Goal: Task Accomplishment & Management: Use online tool/utility

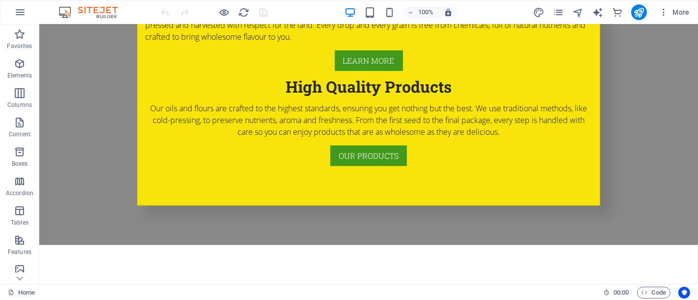
scroll to position [908, 0]
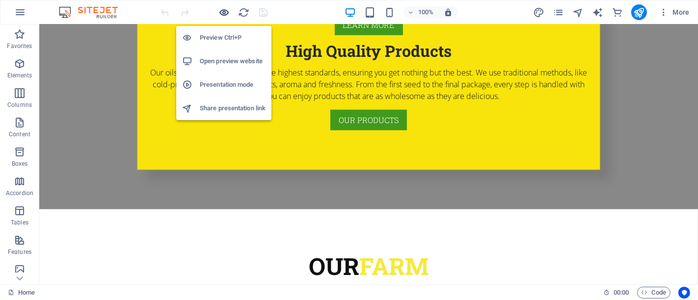
click at [219, 9] on icon "button" at bounding box center [224, 12] width 11 height 11
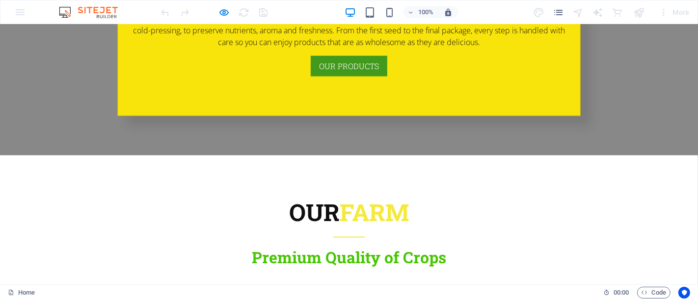
scroll to position [952, 0]
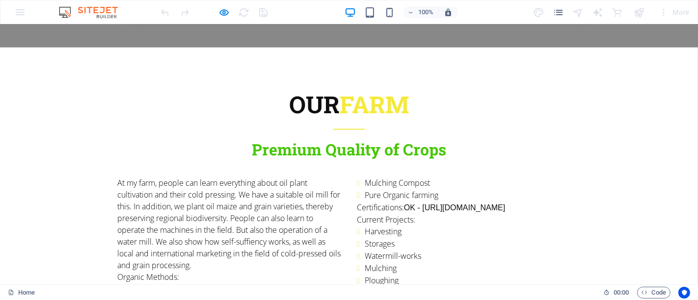
scroll to position [1080, 0]
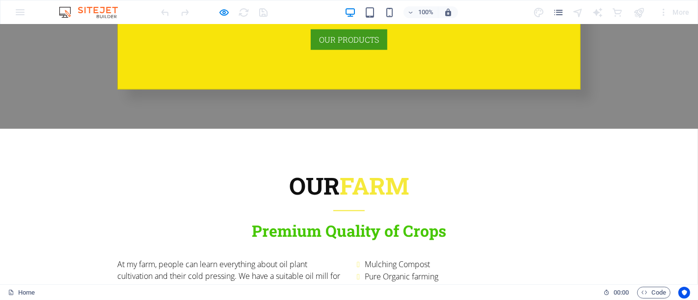
scroll to position [993, 0]
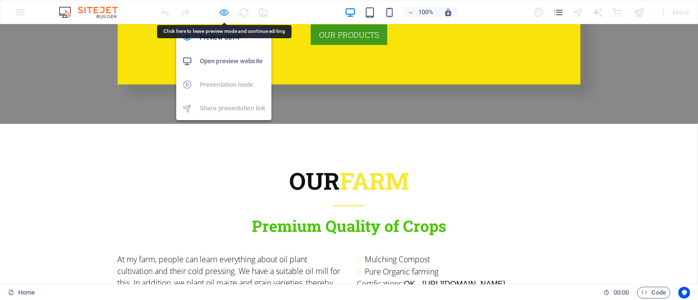
click at [221, 14] on icon "button" at bounding box center [224, 12] width 11 height 11
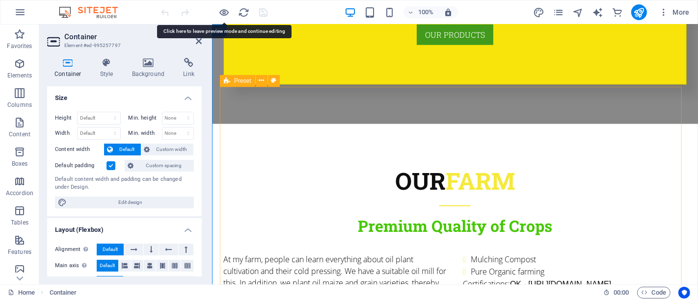
scroll to position [994, 0]
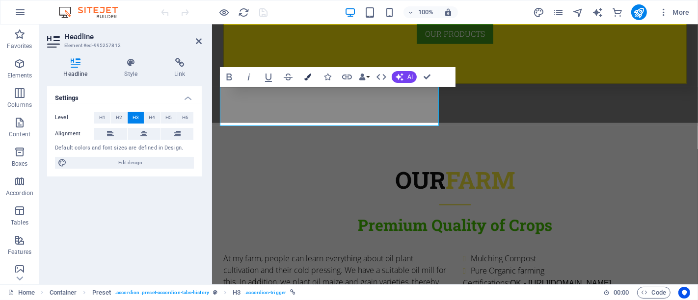
click at [308, 77] on icon "button" at bounding box center [307, 77] width 7 height 7
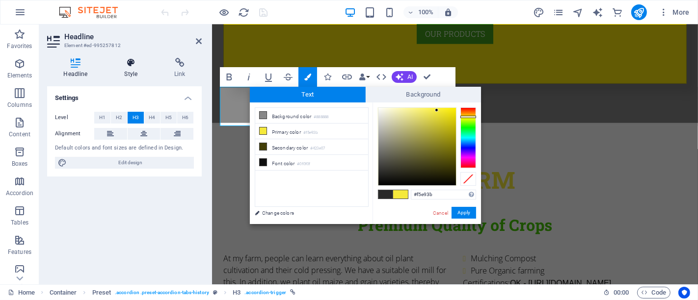
click at [137, 67] on icon at bounding box center [131, 63] width 46 height 10
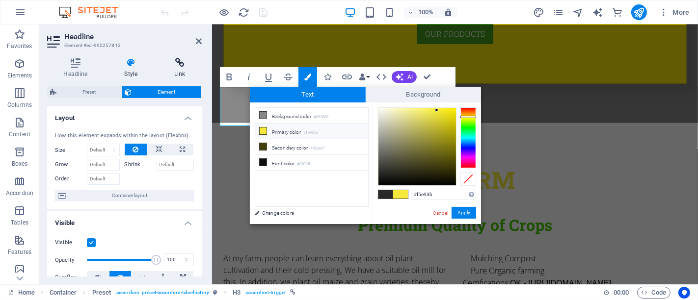
click at [174, 74] on h4 "Link" at bounding box center [180, 68] width 44 height 21
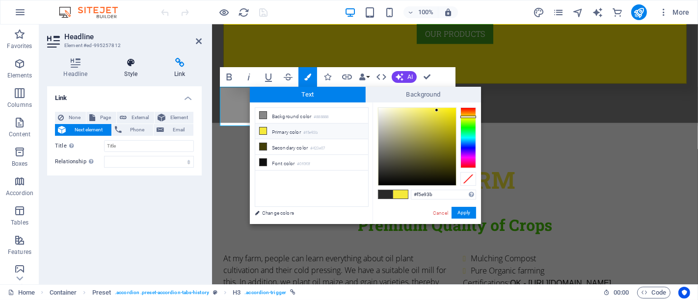
click at [132, 74] on h4 "Style" at bounding box center [133, 68] width 50 height 21
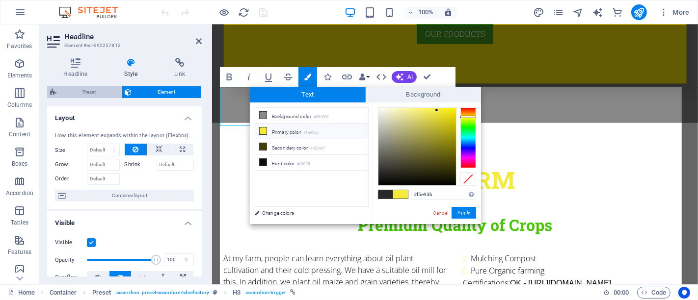
click at [91, 96] on span "Preset" at bounding box center [88, 92] width 59 height 12
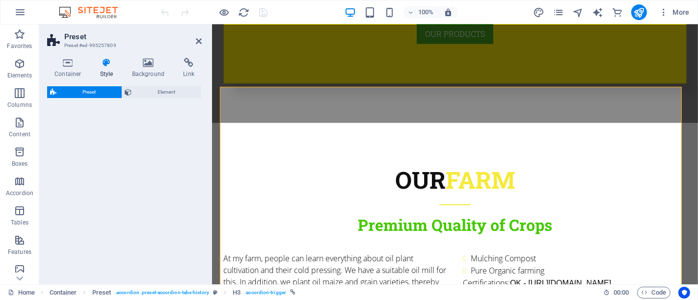
select select "tabs"
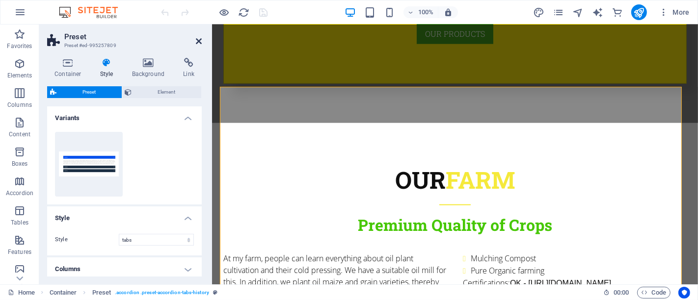
click at [198, 41] on icon at bounding box center [199, 41] width 6 height 8
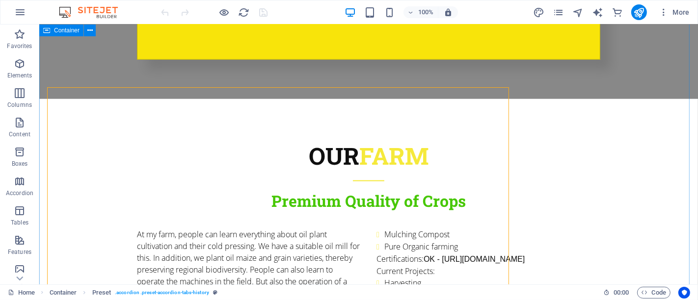
scroll to position [993, 0]
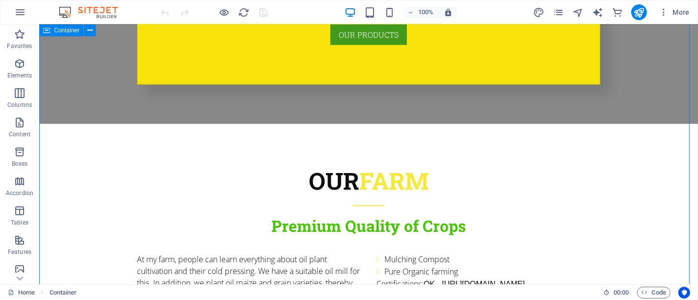
scroll to position [994, 0]
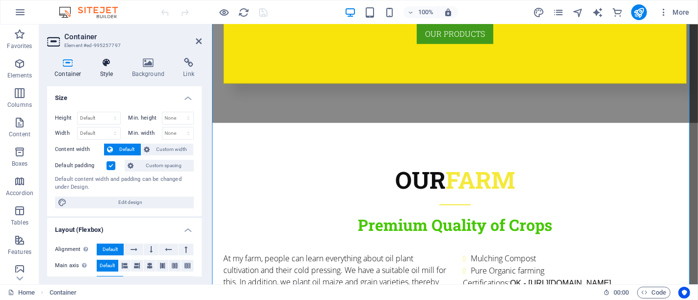
click at [108, 65] on icon at bounding box center [107, 63] width 28 height 10
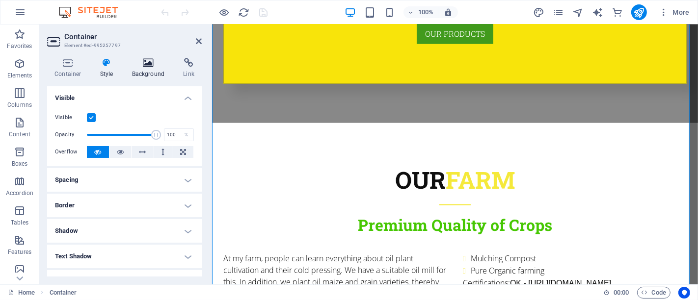
click at [152, 62] on icon at bounding box center [149, 63] width 48 height 10
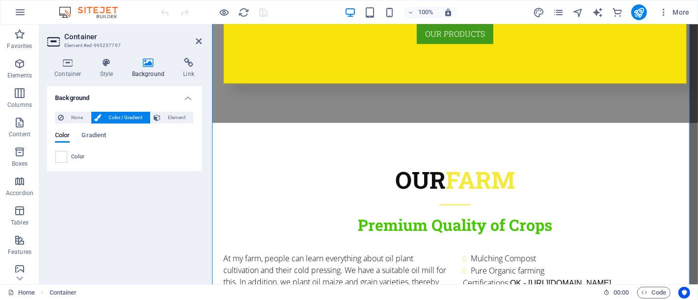
click at [81, 156] on span "Color" at bounding box center [78, 157] width 14 height 8
click at [66, 155] on span at bounding box center [61, 157] width 11 height 11
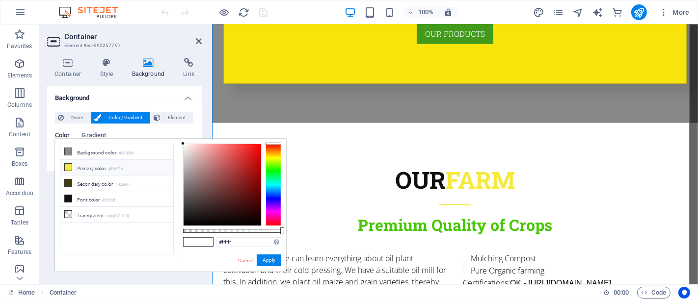
click at [84, 166] on li "Primary color #f5e93b" at bounding box center [116, 168] width 113 height 16
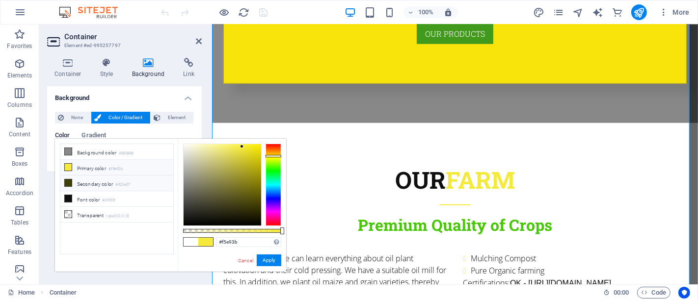
click at [97, 183] on li "Secondary color #423e07" at bounding box center [116, 184] width 113 height 16
click at [244, 263] on link "Cancel" at bounding box center [245, 260] width 17 height 7
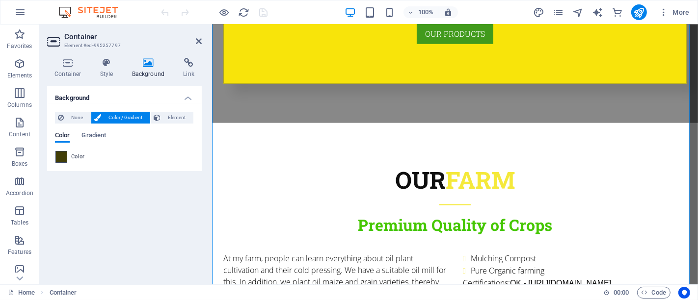
click at [63, 154] on span at bounding box center [61, 157] width 11 height 11
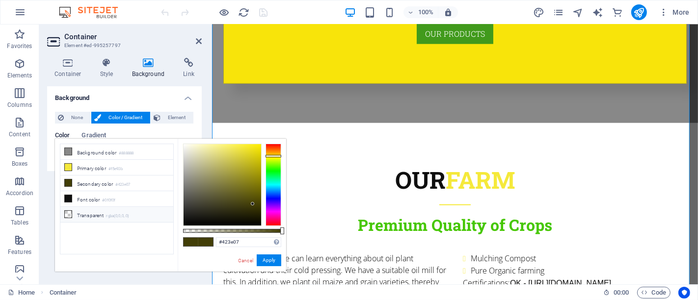
click at [81, 212] on li "Transparent rgba(0,0,0,.0)" at bounding box center [116, 215] width 113 height 16
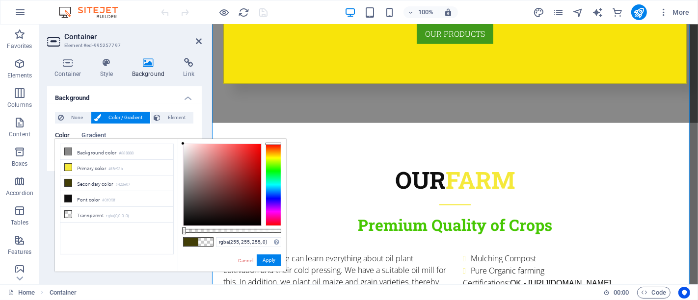
drag, startPoint x: 191, startPoint y: 152, endPoint x: 170, endPoint y: 137, distance: 25.3
click at [170, 137] on body "Hladno presovana ulja Home (en) Favorites Elements Columns Content Boxes Accord…" at bounding box center [349, 150] width 698 height 300
click at [99, 151] on li "Background color #888888" at bounding box center [116, 152] width 113 height 16
drag, startPoint x: 206, startPoint y: 160, endPoint x: 169, endPoint y: 141, distance: 41.9
click at [169, 141] on div "less Background color #888888 Primary color #f5e93b Secondary color #423e07 Fon…" at bounding box center [170, 205] width 231 height 133
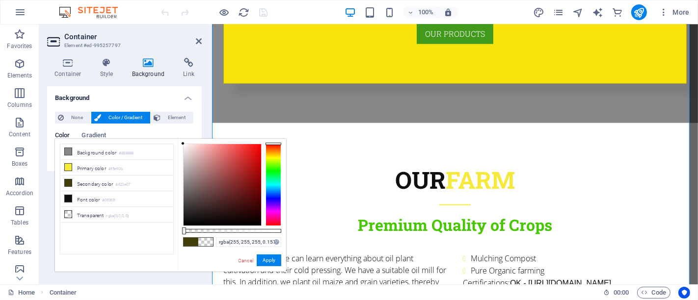
type input "#ffffff"
drag, startPoint x: 184, startPoint y: 230, endPoint x: 109, endPoint y: 203, distance: 79.4
click at [321, 228] on body "Hladno presovana ulja Home (en) Favorites Elements Columns Content Boxes Accord…" at bounding box center [349, 150] width 698 height 300
click at [272, 261] on button "Apply" at bounding box center [269, 261] width 25 height 12
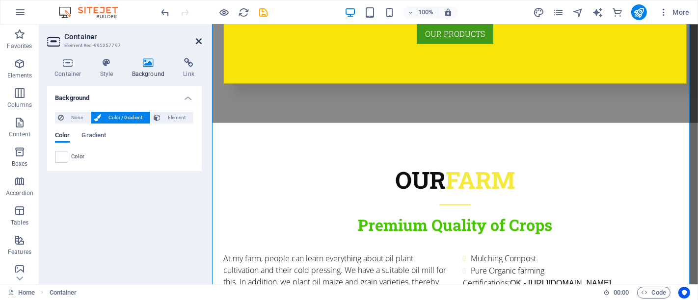
click at [198, 41] on icon at bounding box center [199, 41] width 6 height 8
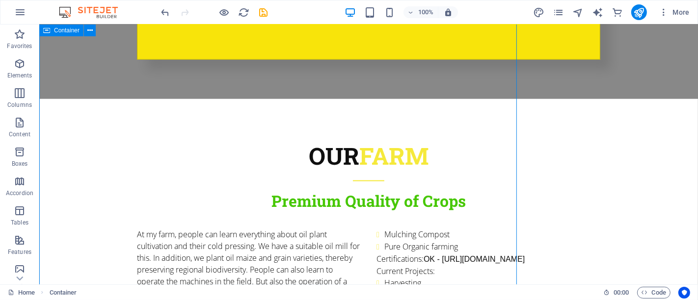
scroll to position [993, 0]
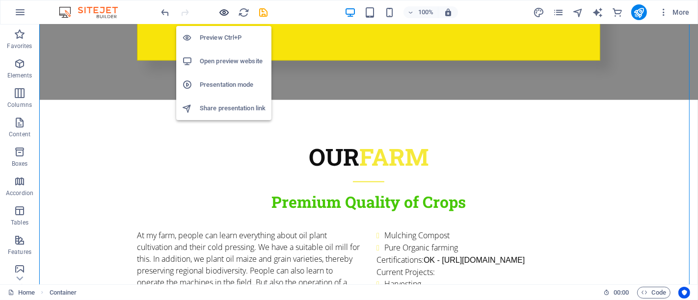
click at [224, 13] on icon "button" at bounding box center [224, 12] width 11 height 11
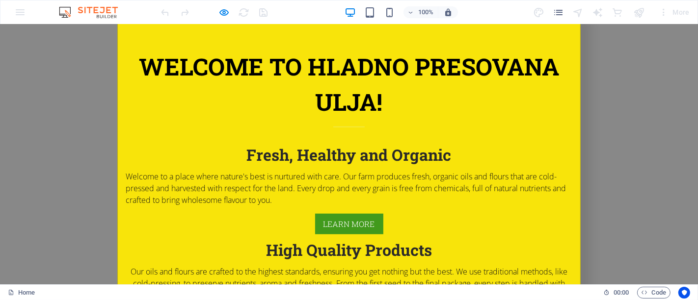
scroll to position [719, 0]
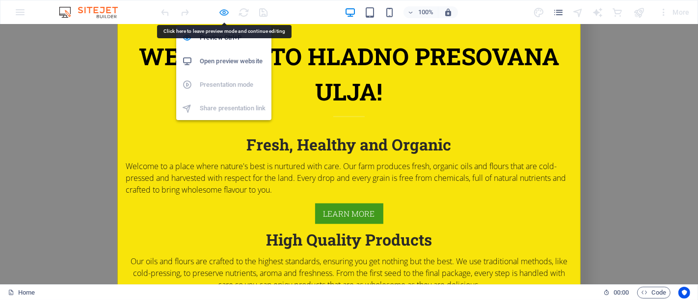
click at [224, 15] on icon "button" at bounding box center [224, 12] width 11 height 11
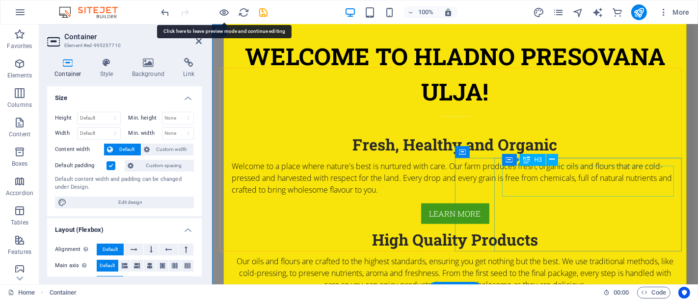
scroll to position [719, 0]
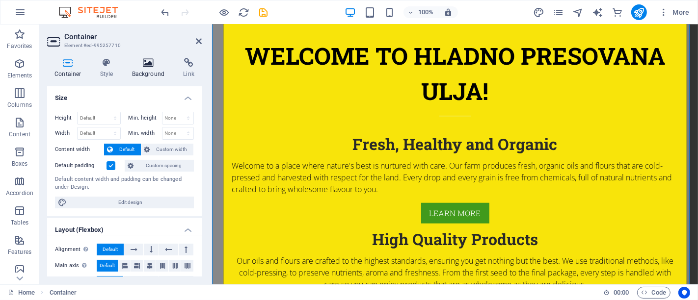
click at [141, 59] on icon at bounding box center [149, 63] width 48 height 10
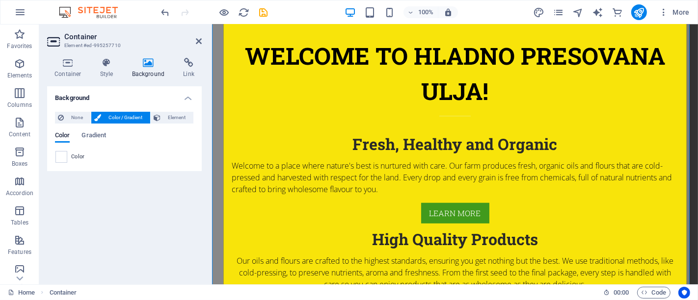
click at [76, 169] on div "None Color / Gradient Element Stretch background to full-width Color overlay Pl…" at bounding box center [124, 137] width 155 height 67
click at [65, 153] on span at bounding box center [61, 157] width 11 height 11
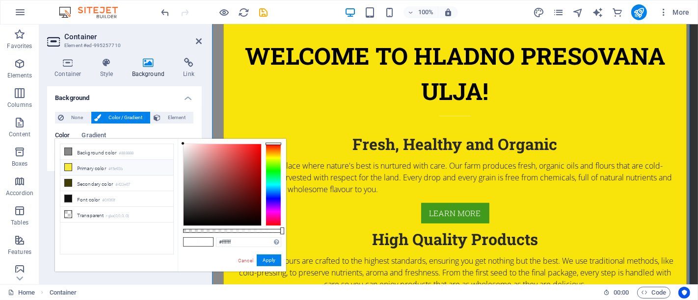
click at [101, 170] on li "Primary color #f5e93b" at bounding box center [116, 168] width 113 height 16
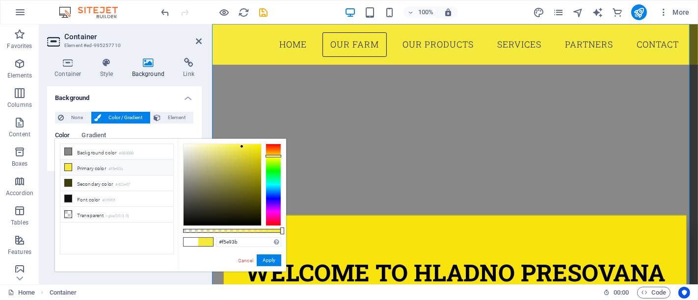
scroll to position [460, 0]
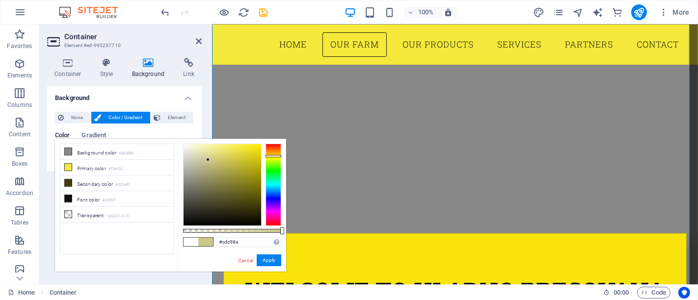
drag, startPoint x: 234, startPoint y: 148, endPoint x: 209, endPoint y: 160, distance: 27.5
click at [209, 160] on div at bounding box center [223, 185] width 78 height 82
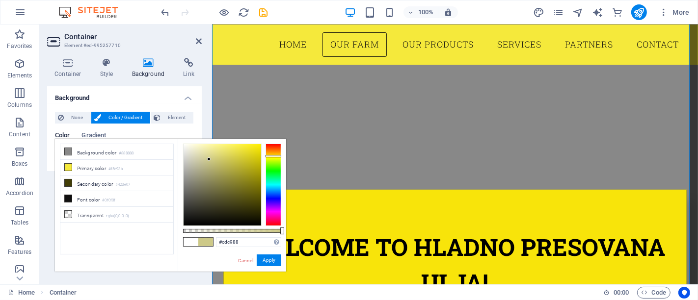
scroll to position [518, 0]
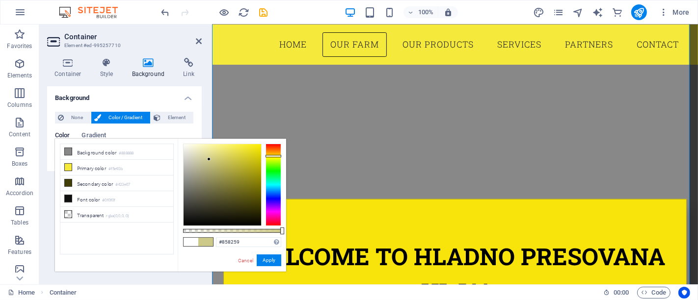
click at [209, 183] on div at bounding box center [223, 185] width 78 height 82
click at [211, 194] on div at bounding box center [223, 185] width 78 height 82
type input "#858476"
click at [192, 183] on div at bounding box center [223, 185] width 78 height 82
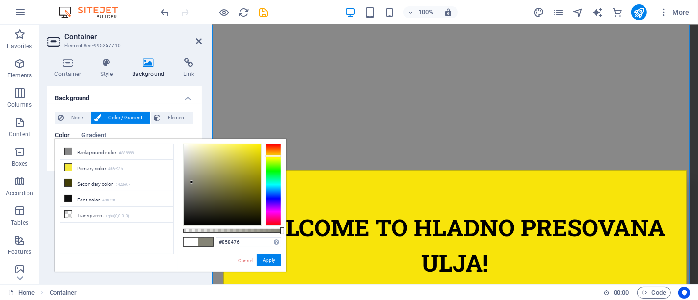
scroll to position [533, 0]
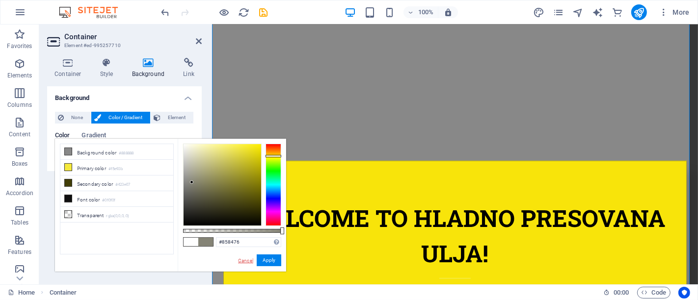
click at [243, 260] on link "Cancel" at bounding box center [245, 260] width 17 height 7
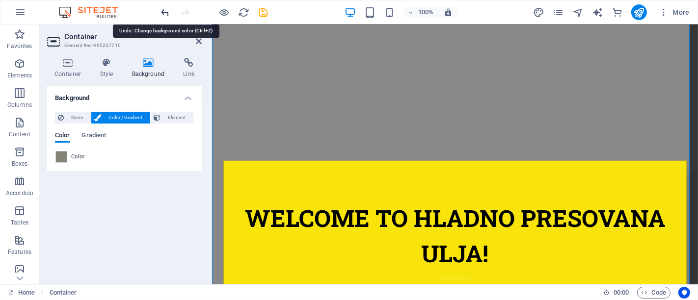
click at [168, 13] on icon "undo" at bounding box center [165, 12] width 11 height 11
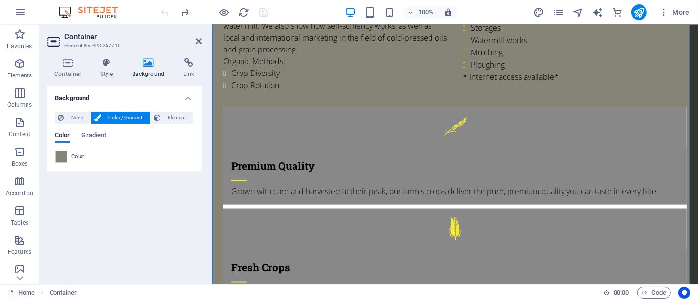
scroll to position [1304, 0]
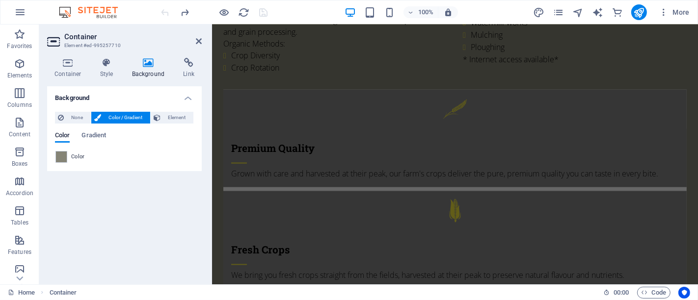
click at [168, 13] on div at bounding box center [215, 12] width 110 height 16
click at [197, 40] on icon at bounding box center [199, 41] width 6 height 8
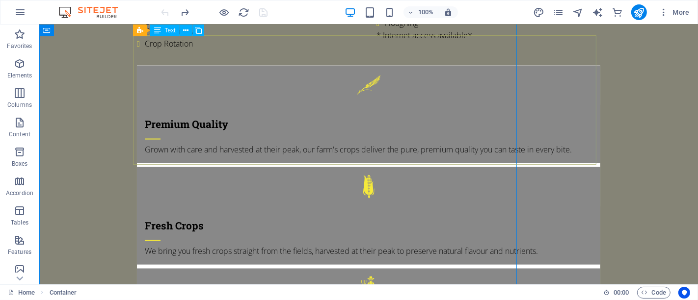
scroll to position [606, 0]
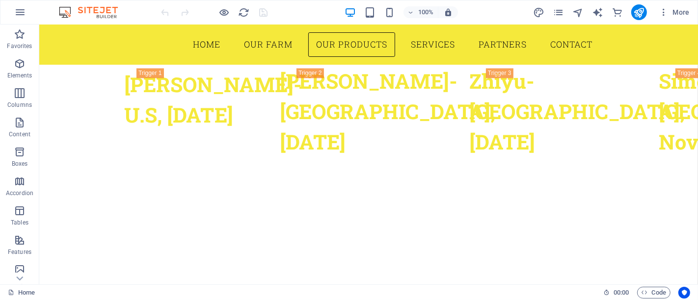
scroll to position [1853, 0]
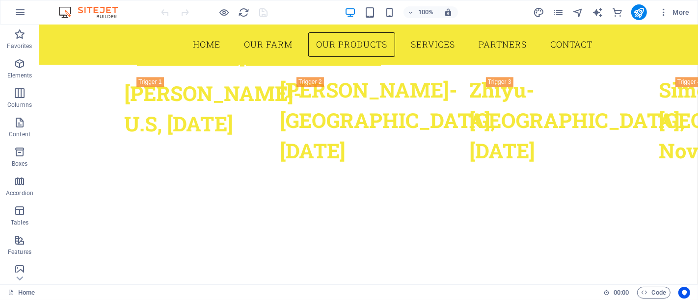
click at [217, 16] on div at bounding box center [215, 12] width 110 height 16
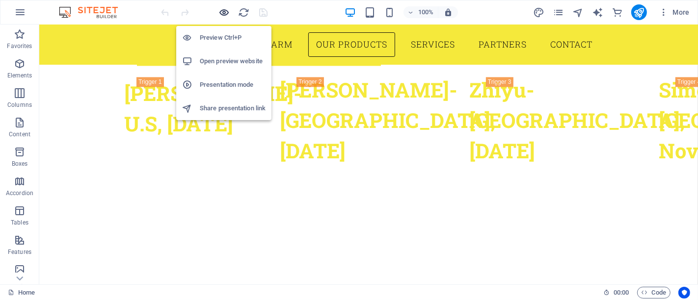
click at [219, 13] on icon "button" at bounding box center [224, 12] width 11 height 11
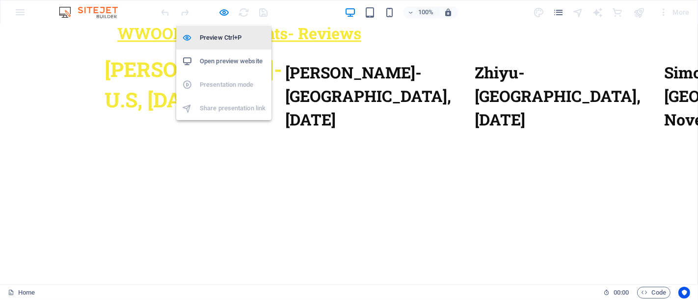
scroll to position [1286, 0]
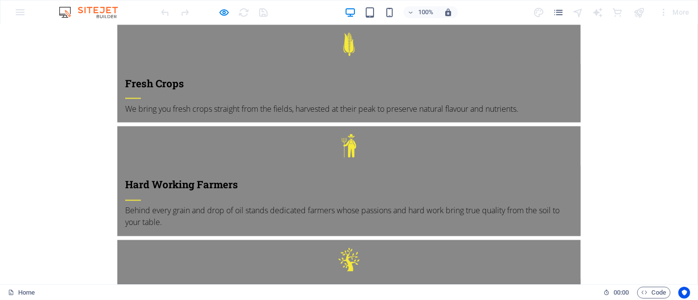
scroll to position [1481, 0]
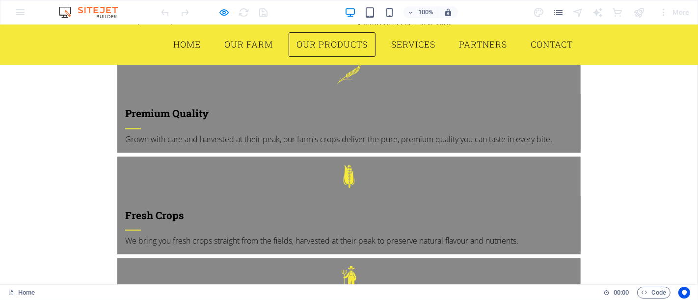
scroll to position [1303, 0]
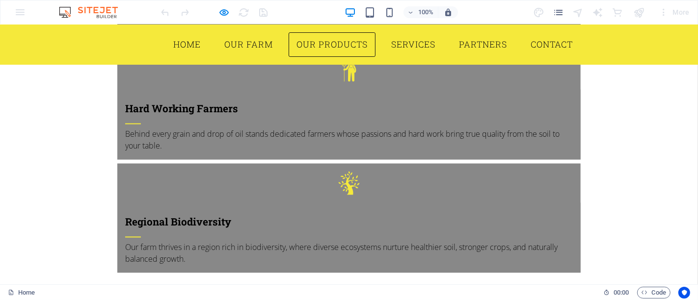
scroll to position [1542, 0]
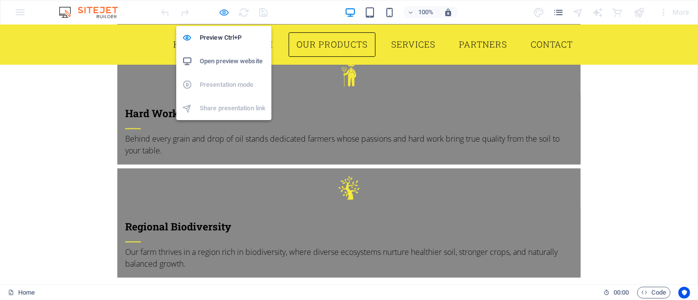
click at [221, 13] on icon "button" at bounding box center [224, 12] width 11 height 11
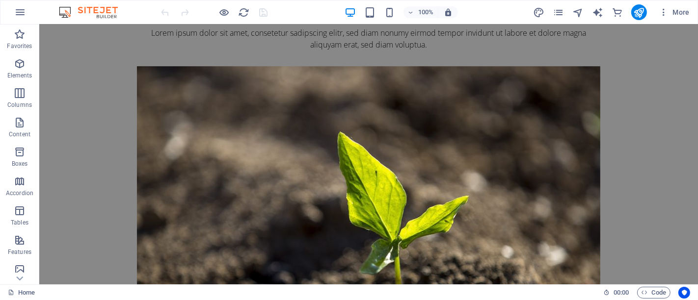
scroll to position [5719, 0]
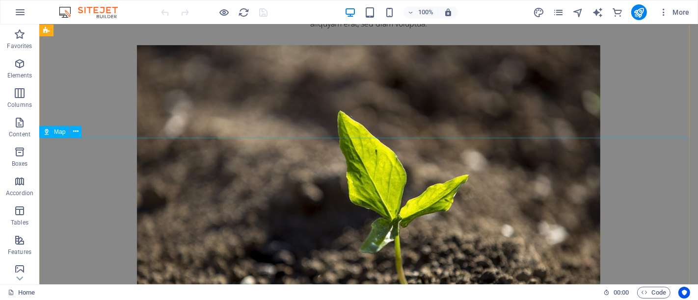
click at [64, 135] on span "Map" at bounding box center [59, 132] width 11 height 6
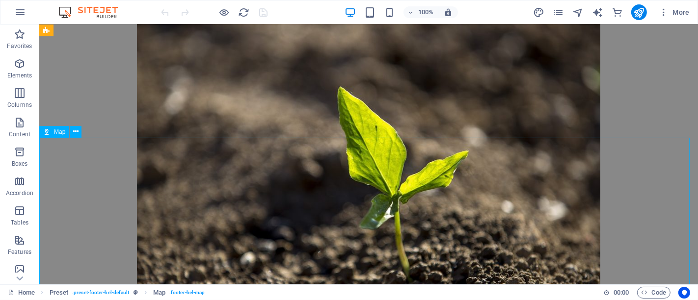
select select "1"
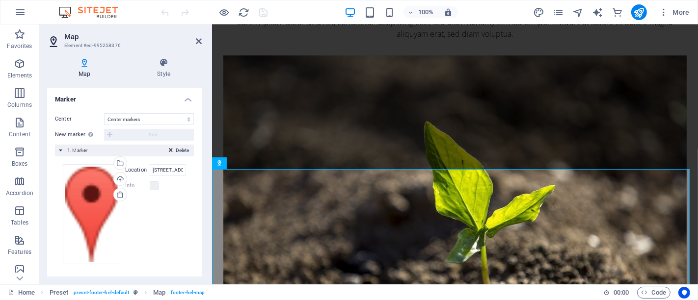
scroll to position [0, 0]
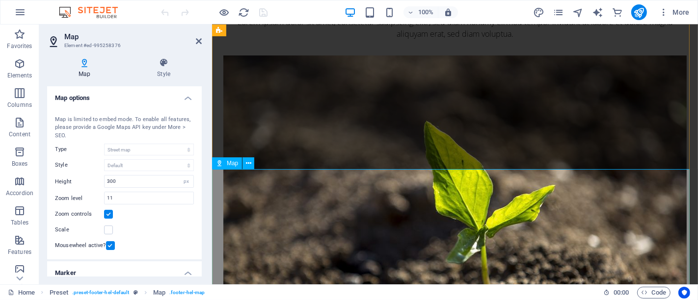
drag, startPoint x: 475, startPoint y: 180, endPoint x: 688, endPoint y: 177, distance: 212.6
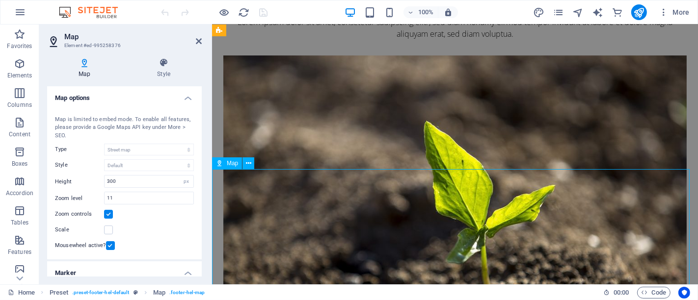
drag, startPoint x: 567, startPoint y: 216, endPoint x: 595, endPoint y: 228, distance: 30.8
drag, startPoint x: 581, startPoint y: 228, endPoint x: 606, endPoint y: 220, distance: 26.2
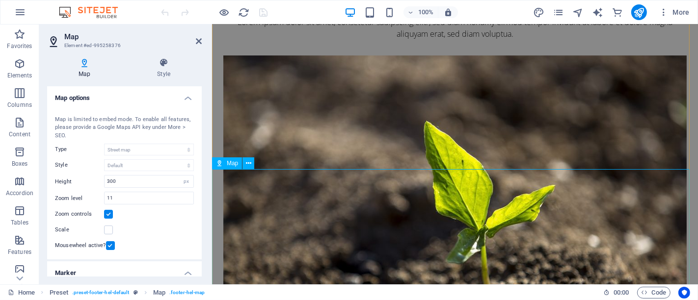
click at [673, 15] on span "More" at bounding box center [674, 12] width 31 height 10
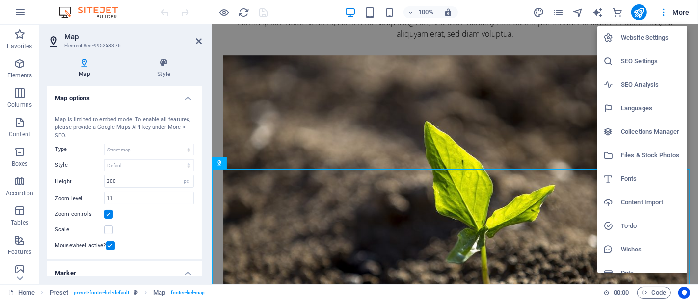
click at [642, 65] on h6 "SEO Settings" at bounding box center [651, 61] width 60 height 12
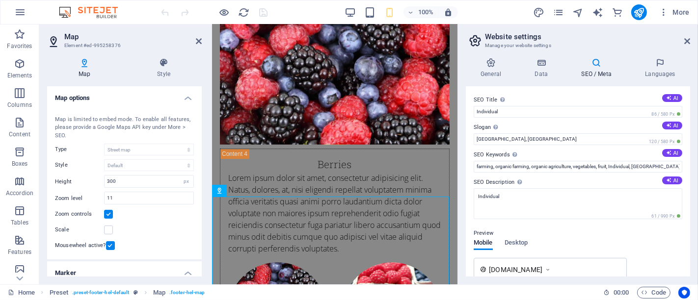
scroll to position [9715, 0]
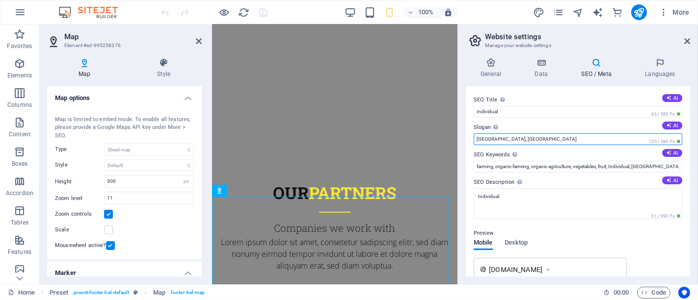
drag, startPoint x: 524, startPoint y: 138, endPoint x: 475, endPoint y: 138, distance: 49.1
click at [475, 138] on input "Newbury, MA" at bounding box center [578, 140] width 209 height 12
click at [518, 142] on input "Newbury, MA" at bounding box center [578, 140] width 209 height 12
type input "N"
type input "G"
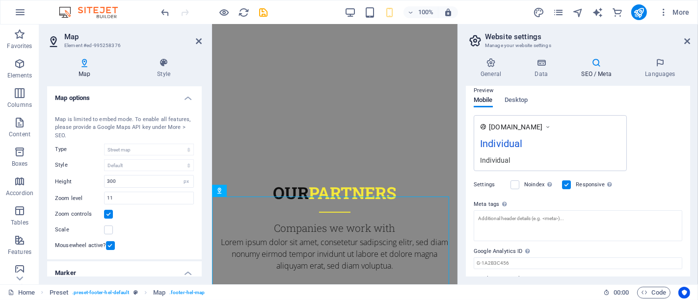
scroll to position [118, 0]
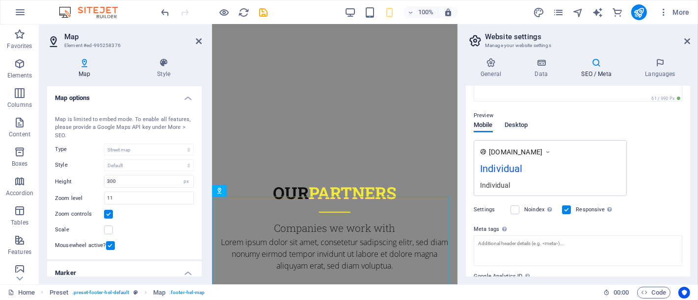
click at [520, 127] on span "Desktop" at bounding box center [517, 126] width 24 height 14
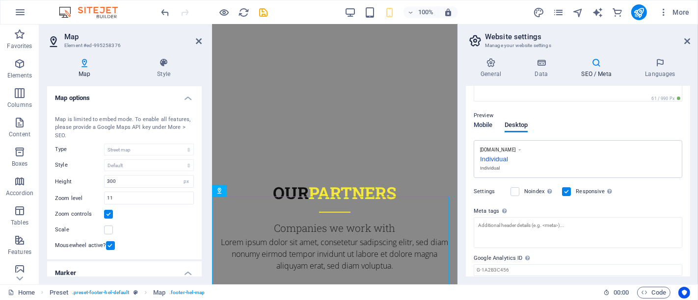
click at [485, 125] on span "Mobile" at bounding box center [483, 126] width 19 height 14
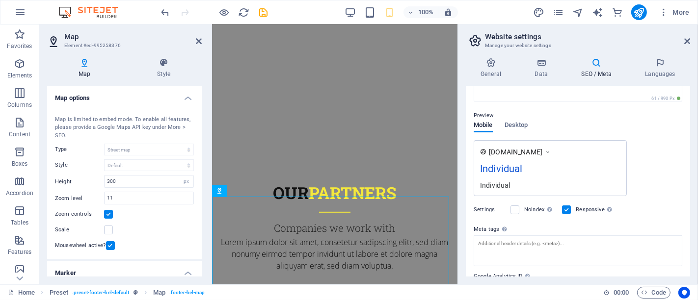
scroll to position [0, 0]
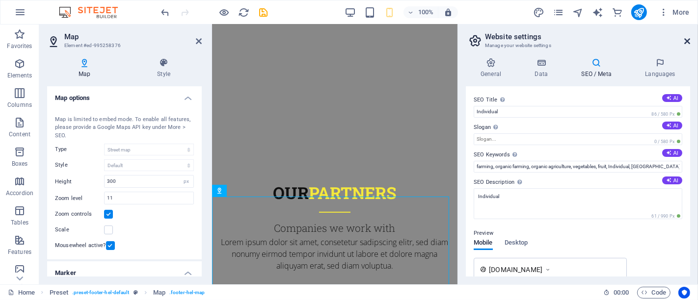
click at [690, 41] on icon at bounding box center [687, 41] width 6 height 8
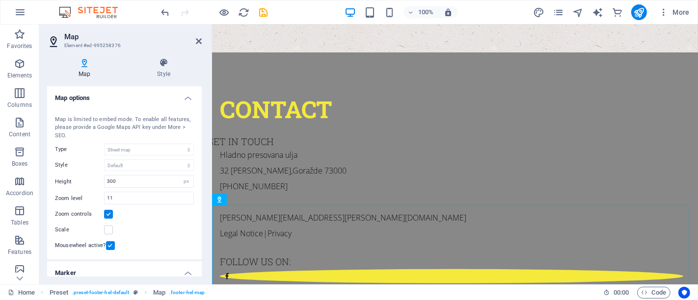
scroll to position [5649, 0]
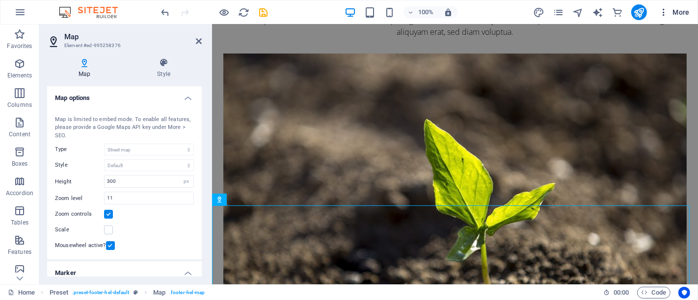
click at [673, 9] on span "More" at bounding box center [674, 12] width 31 height 10
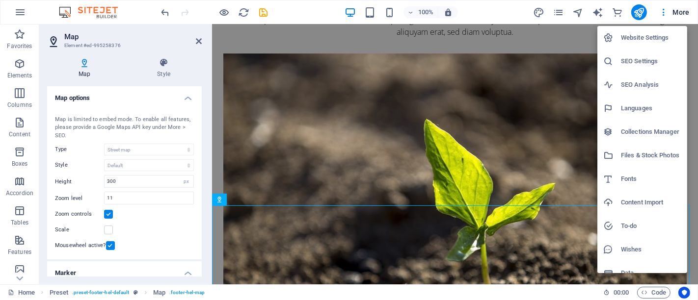
click at [654, 82] on h6 "SEO Analysis" at bounding box center [651, 85] width 60 height 12
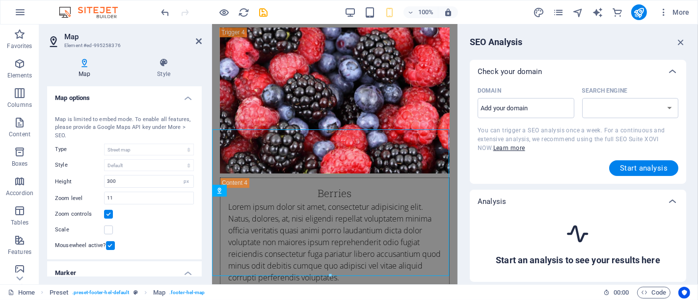
scroll to position [9715, 0]
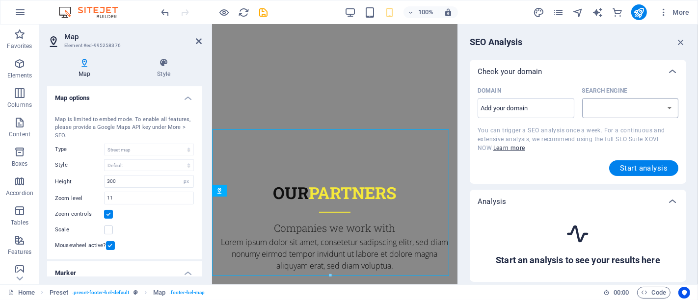
select select "google.com"
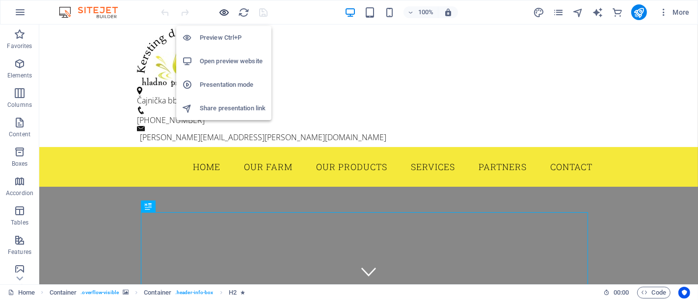
click at [223, 13] on icon "button" at bounding box center [224, 12] width 11 height 11
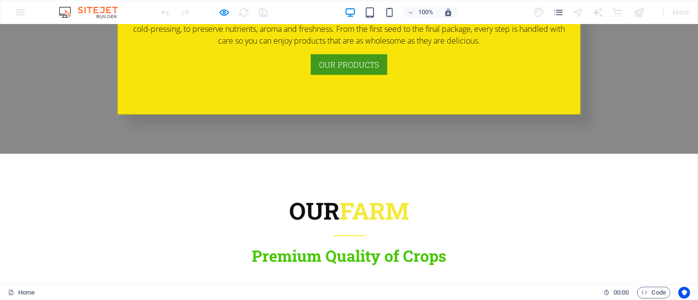
scroll to position [969, 0]
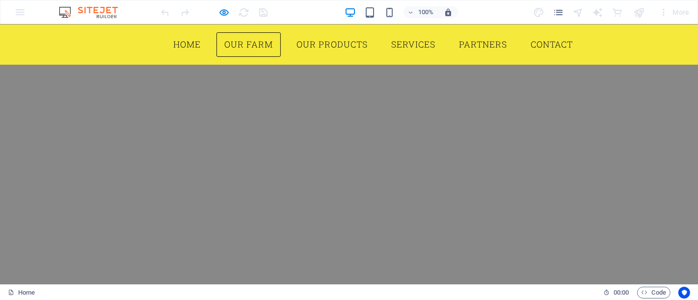
scroll to position [407, 0]
click at [340, 45] on link "Our Products" at bounding box center [332, 44] width 87 height 25
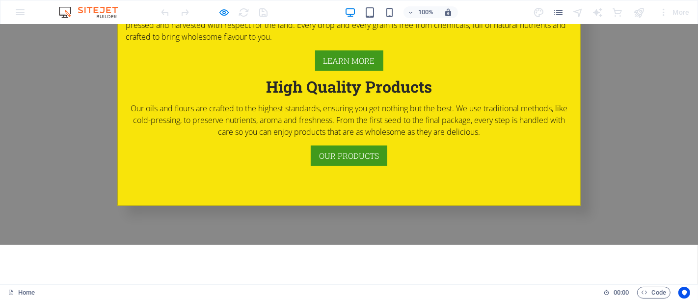
scroll to position [1293, 0]
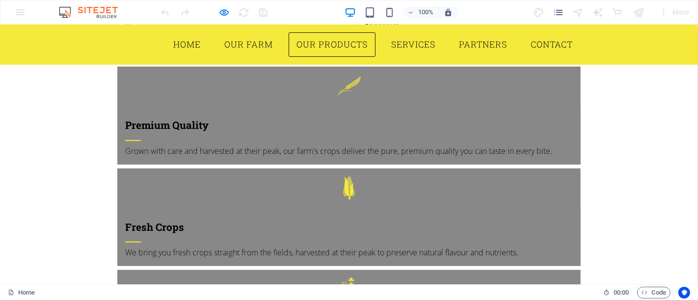
scroll to position [1315, 0]
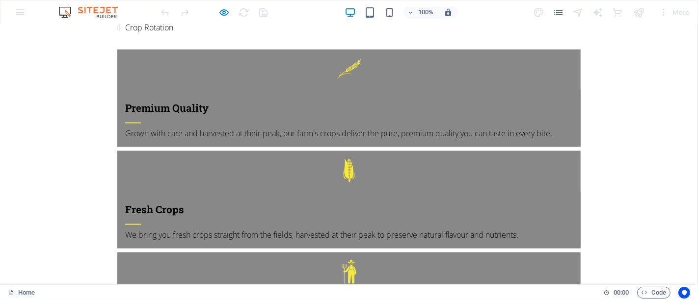
scroll to position [1390, 0]
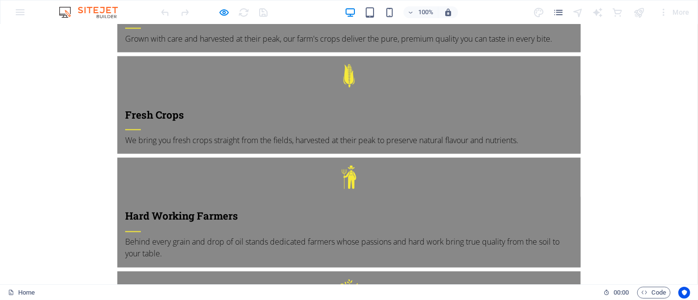
scroll to position [1461, 0]
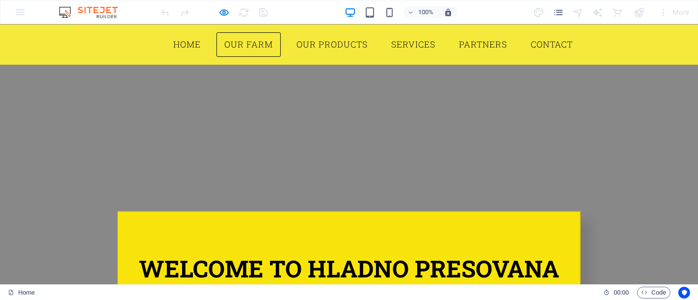
scroll to position [220, 0]
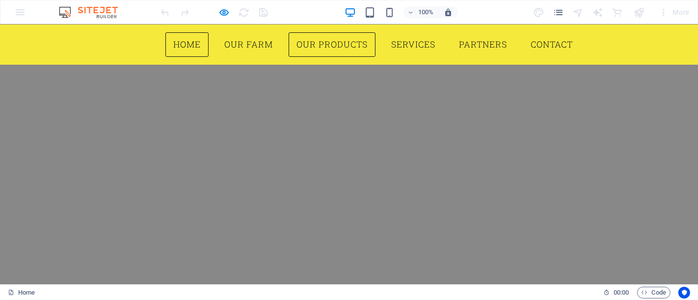
click at [324, 47] on link "Our Products" at bounding box center [332, 44] width 87 height 25
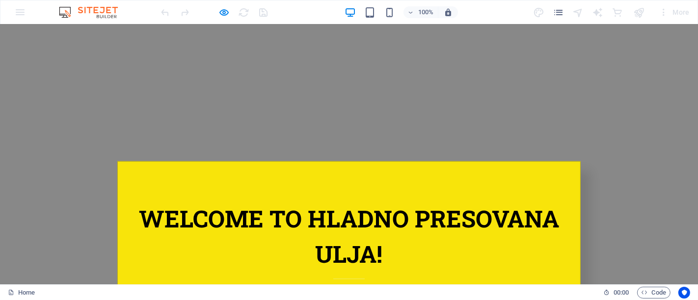
scroll to position [0, 0]
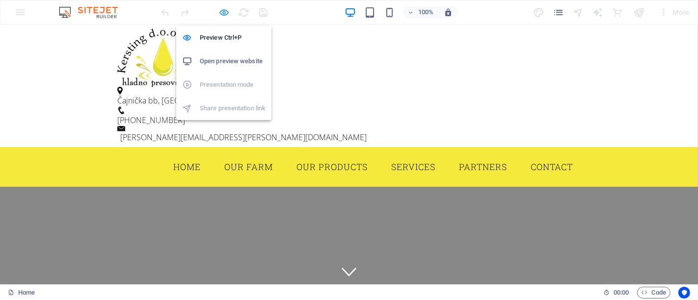
drag, startPoint x: 224, startPoint y: 15, endPoint x: 116, endPoint y: 49, distance: 112.6
click at [224, 15] on icon "button" at bounding box center [224, 12] width 11 height 11
